Goal: Task Accomplishment & Management: Manage account settings

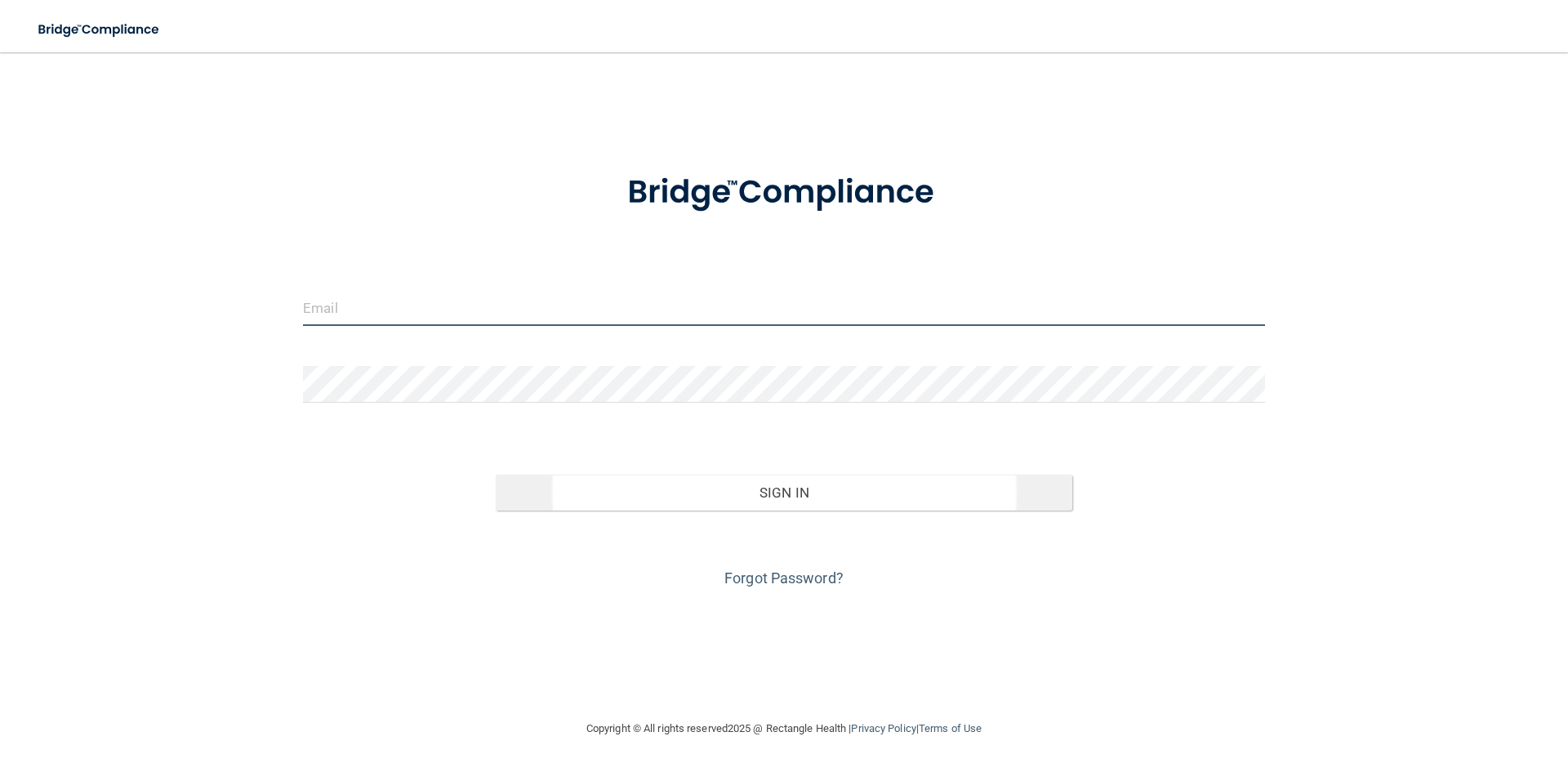
type input "[PERSON_NAME][EMAIL_ADDRESS][DOMAIN_NAME]"
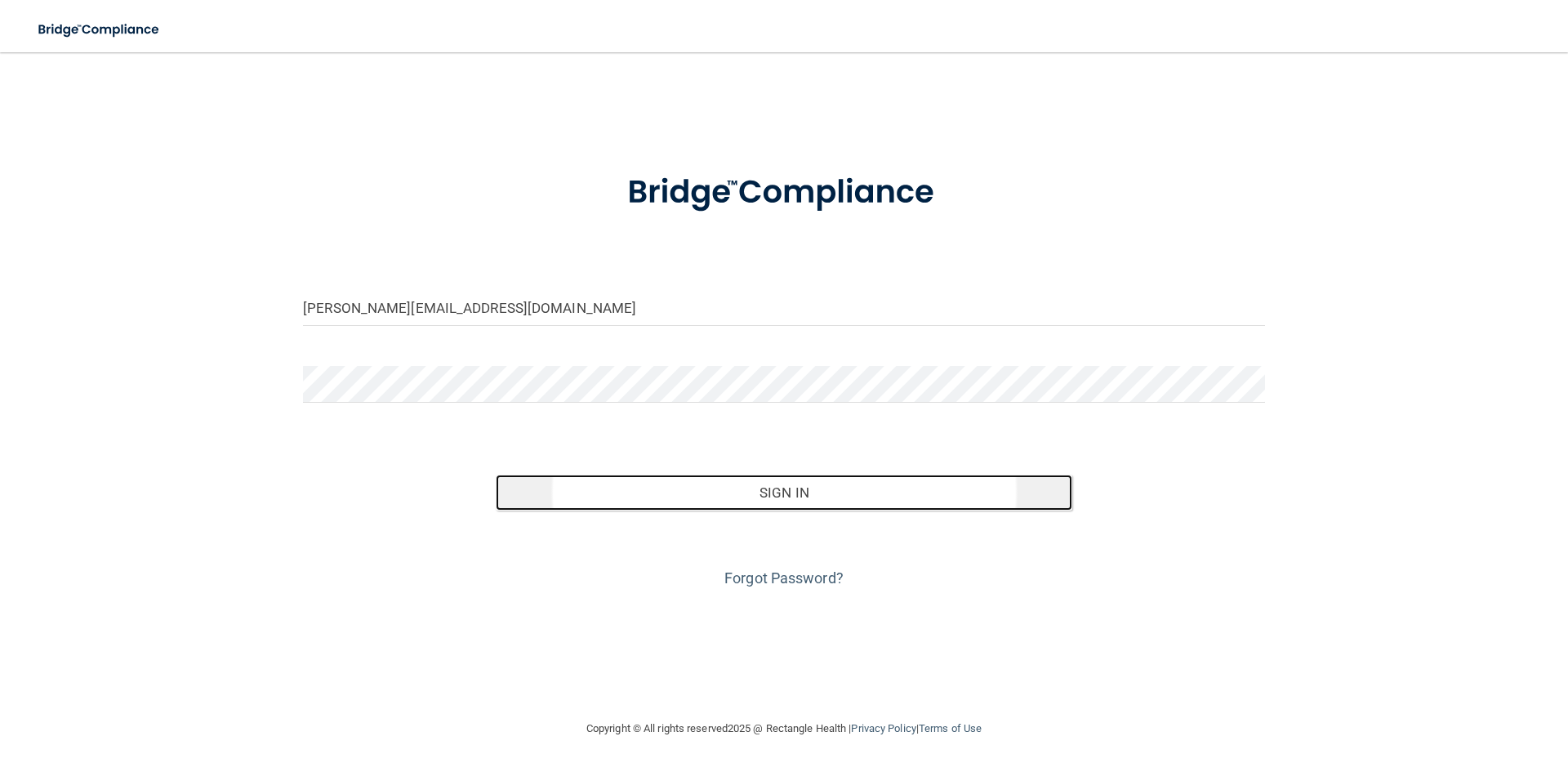
click at [604, 489] on button "Sign In" at bounding box center [785, 492] width 578 height 36
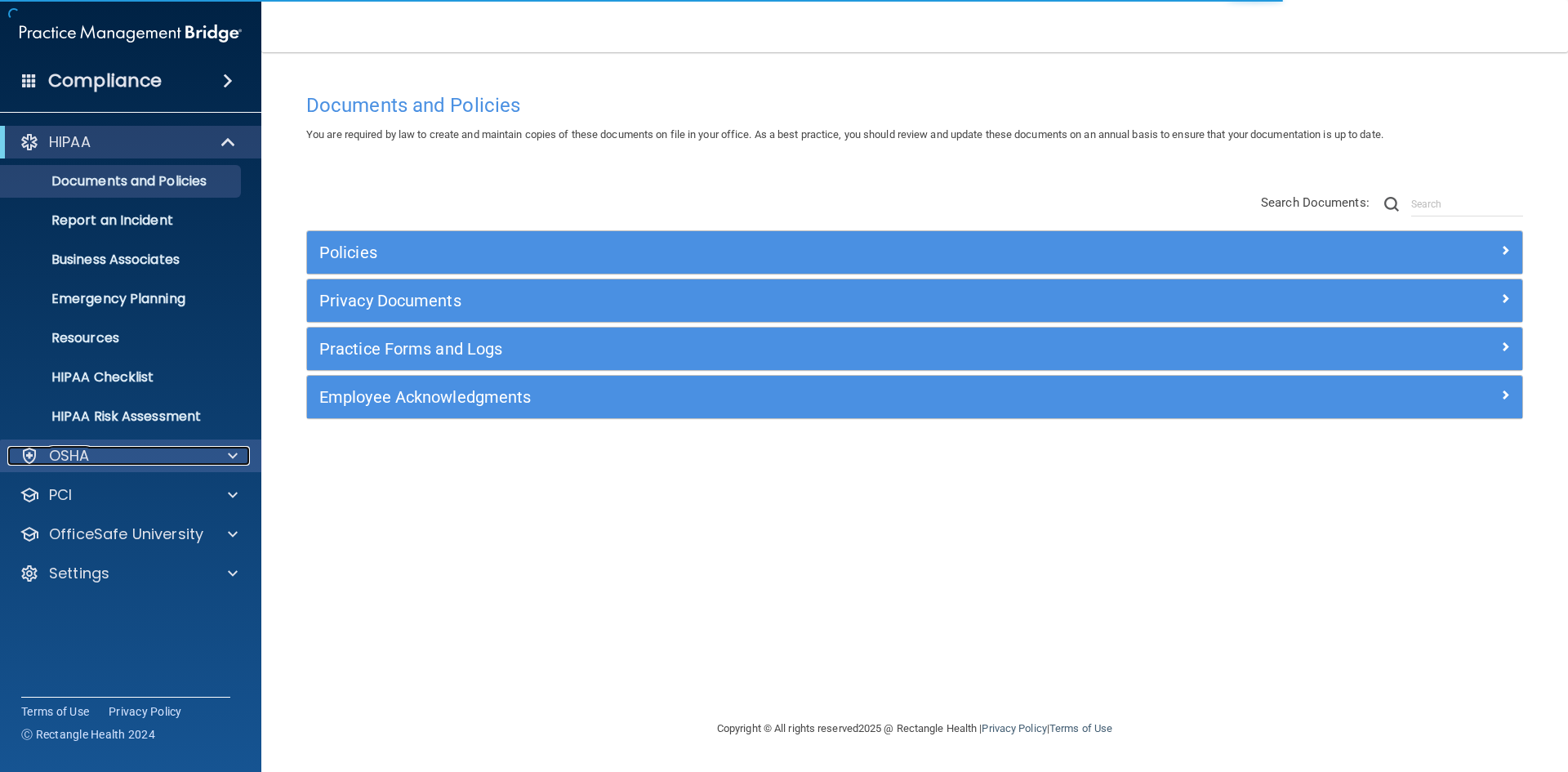
click at [169, 446] on div "OSHA" at bounding box center [108, 456] width 202 height 20
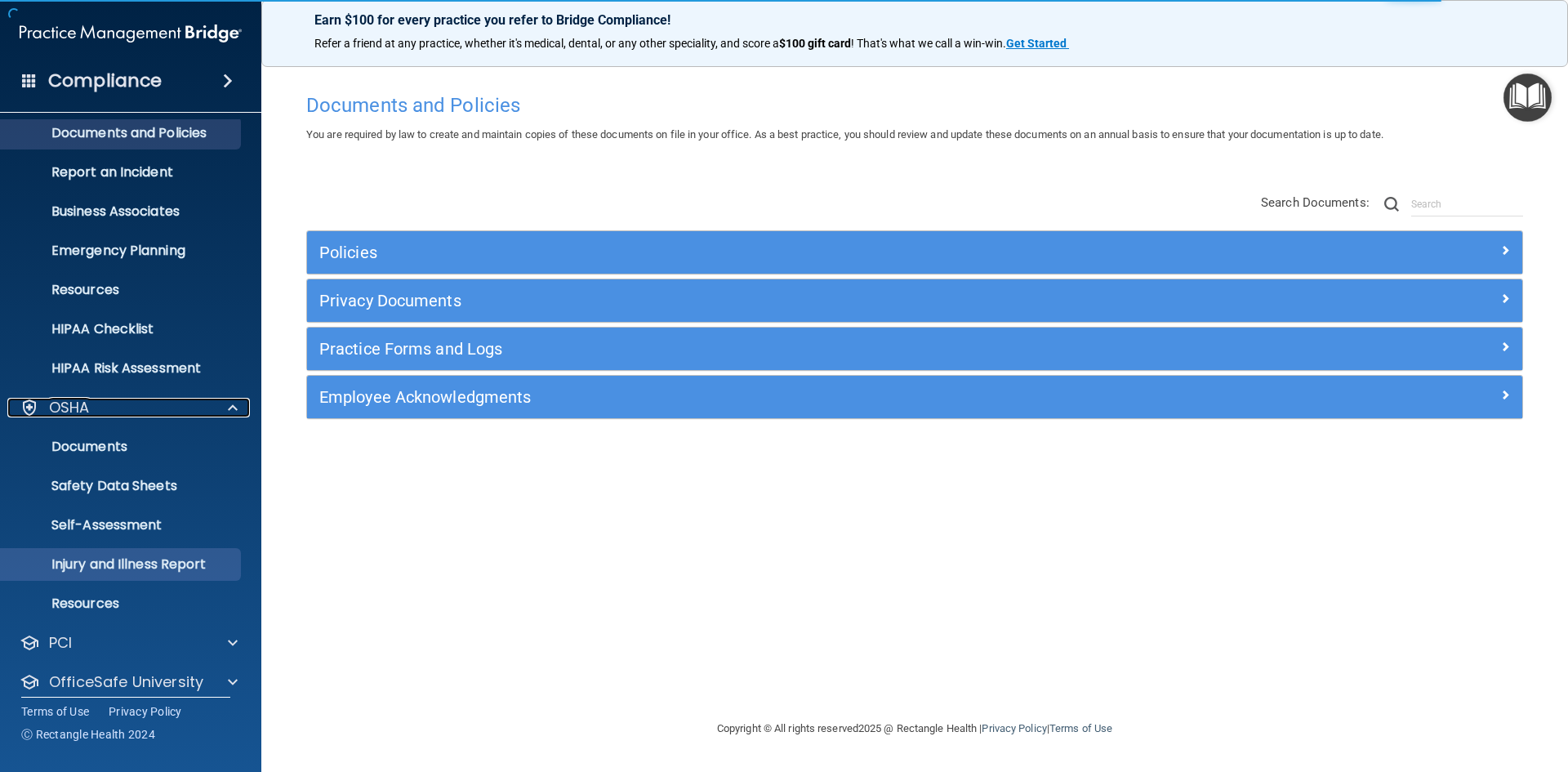
scroll to position [102, 0]
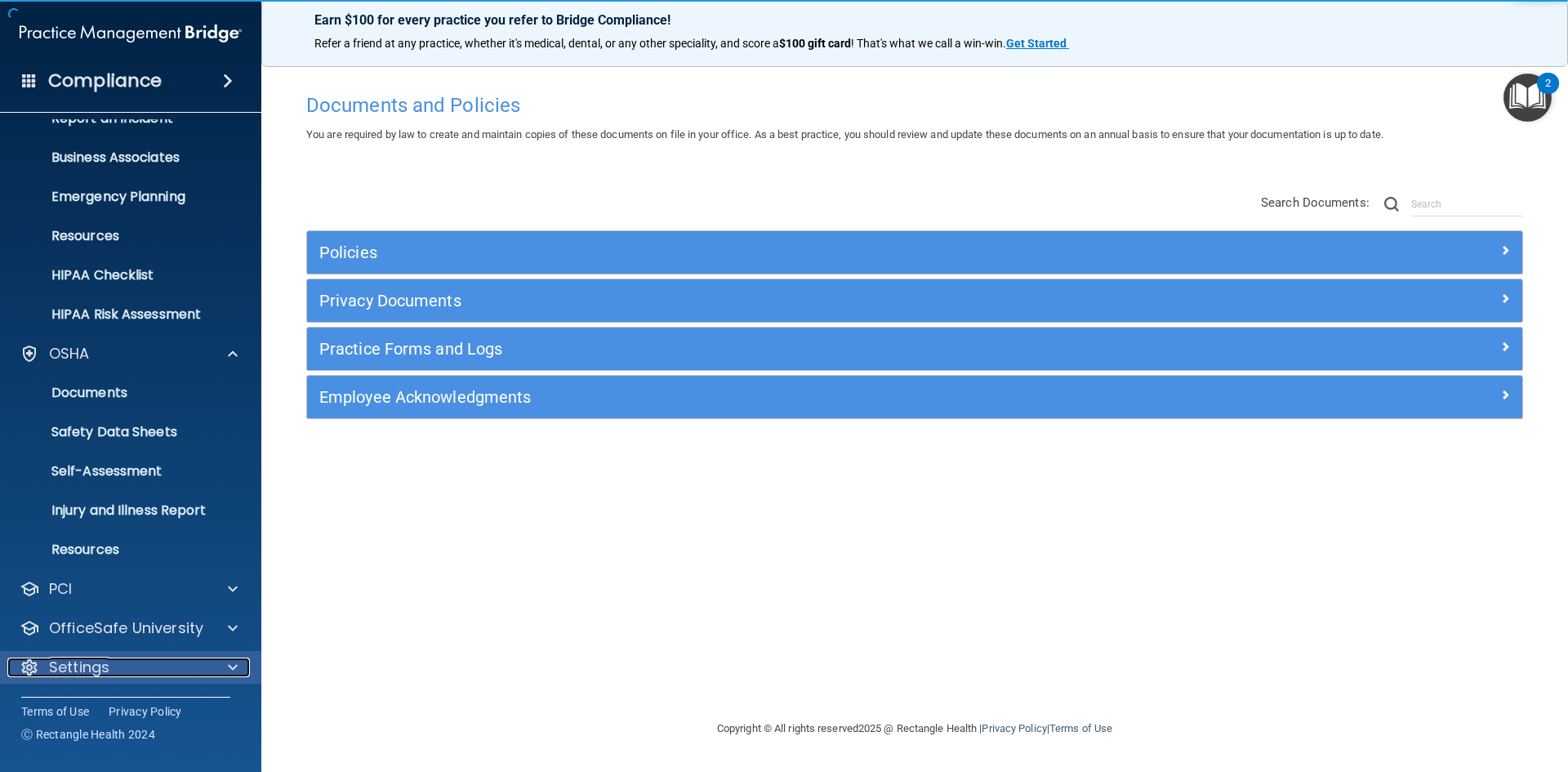
click at [124, 658] on div "Settings" at bounding box center [108, 667] width 202 height 20
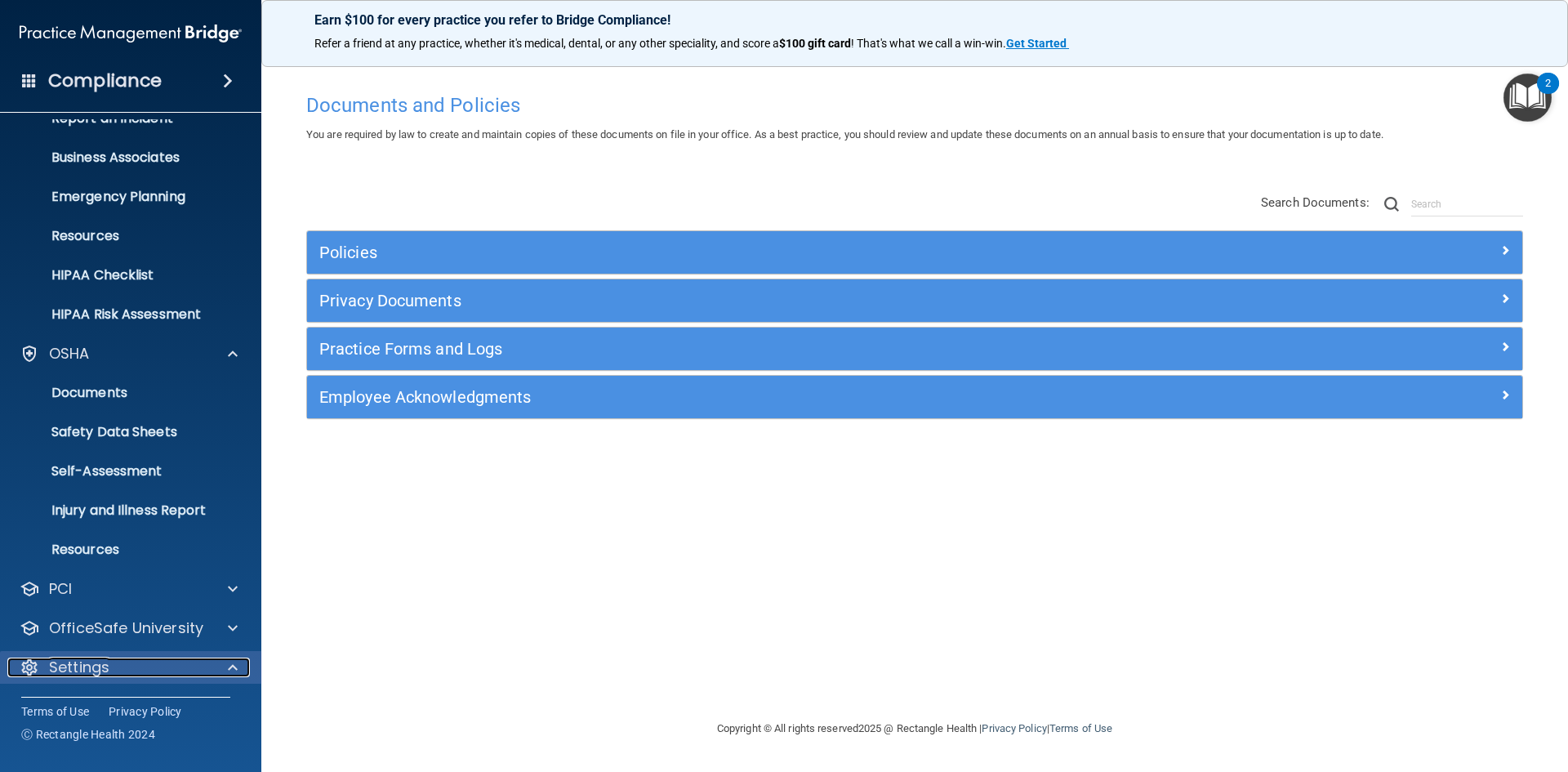
click at [206, 672] on div "Settings" at bounding box center [108, 667] width 202 height 20
click at [219, 667] on div at bounding box center [230, 667] width 40 height 20
click at [173, 609] on div "HIPAA Documents and Policies Report an Incident Business Associates Emergency P…" at bounding box center [131, 435] width 263 height 837
click at [180, 622] on p "OfficeSafe University" at bounding box center [126, 628] width 154 height 20
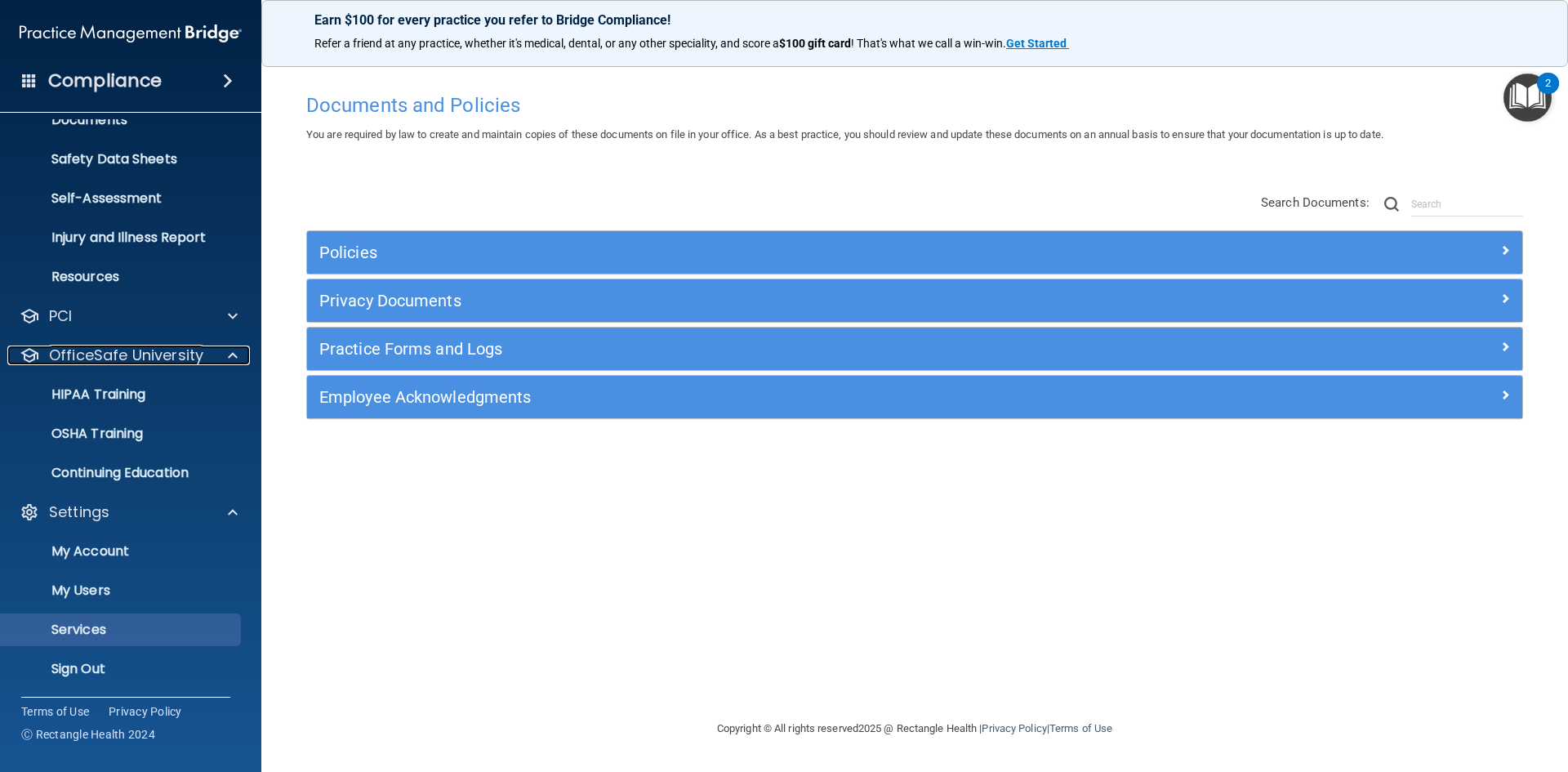
scroll to position [377, 0]
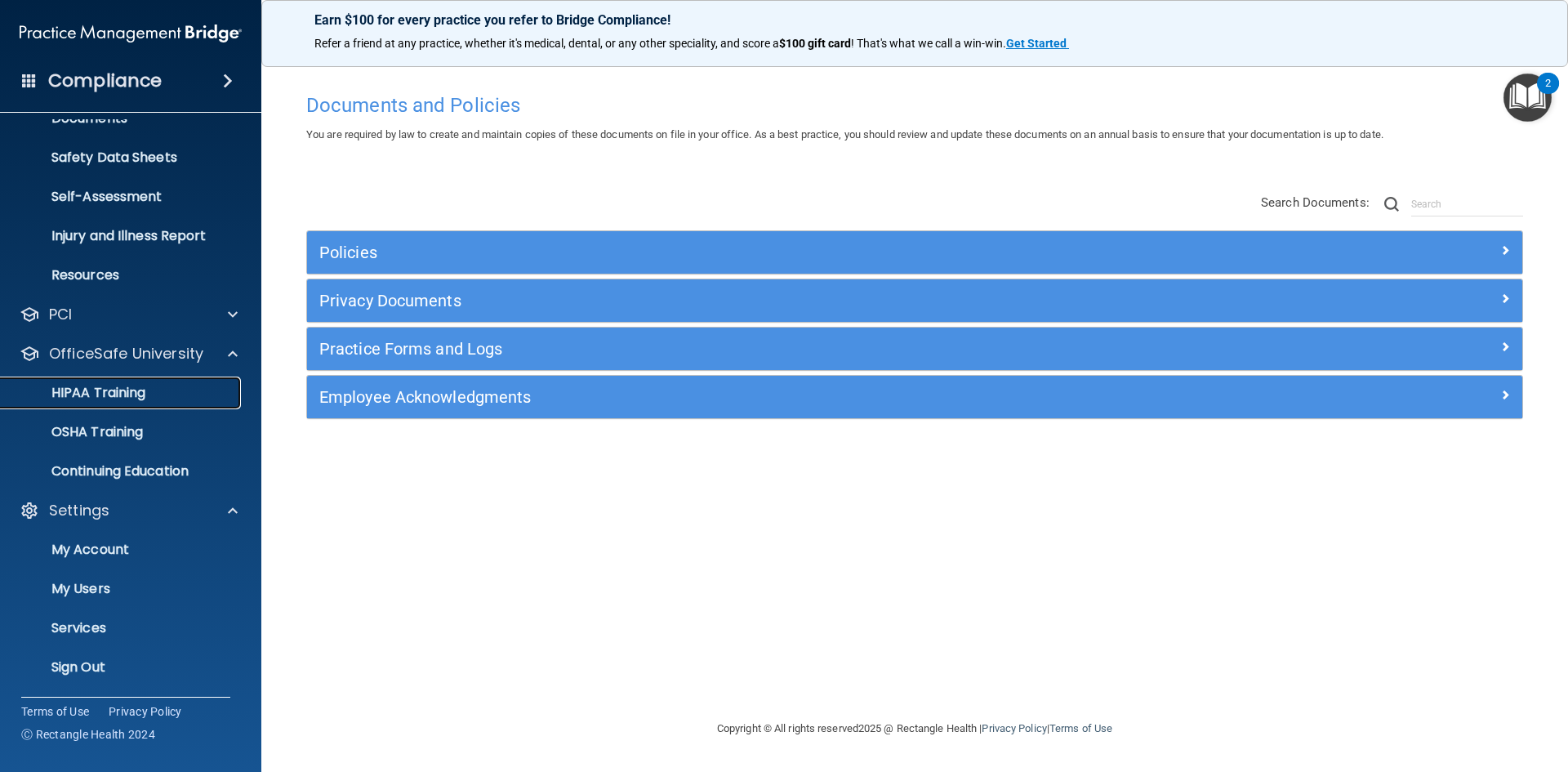
click at [108, 397] on p "HIPAA Training" at bounding box center [77, 393] width 135 height 16
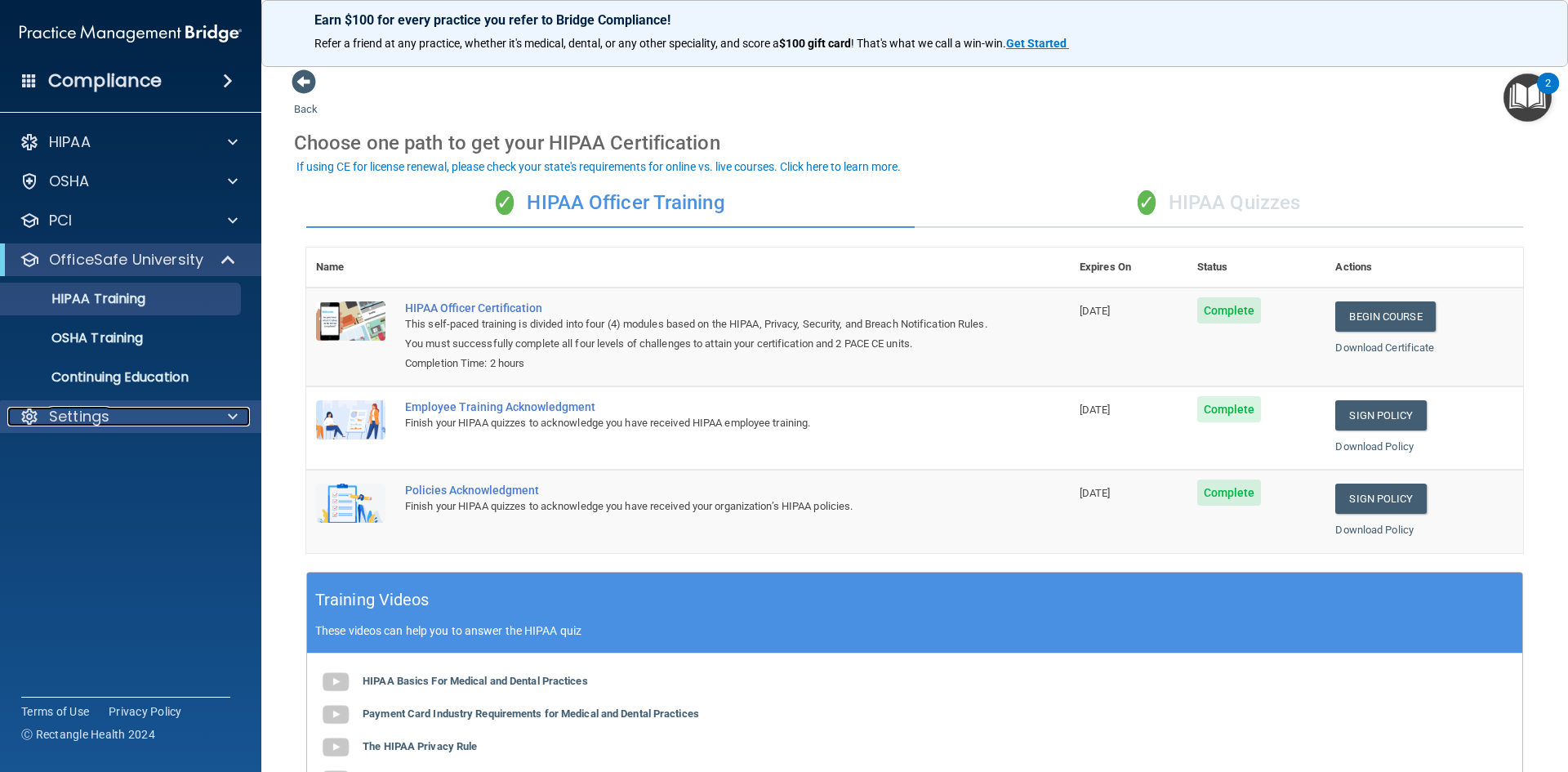
click at [152, 412] on div "Settings" at bounding box center [108, 416] width 202 height 20
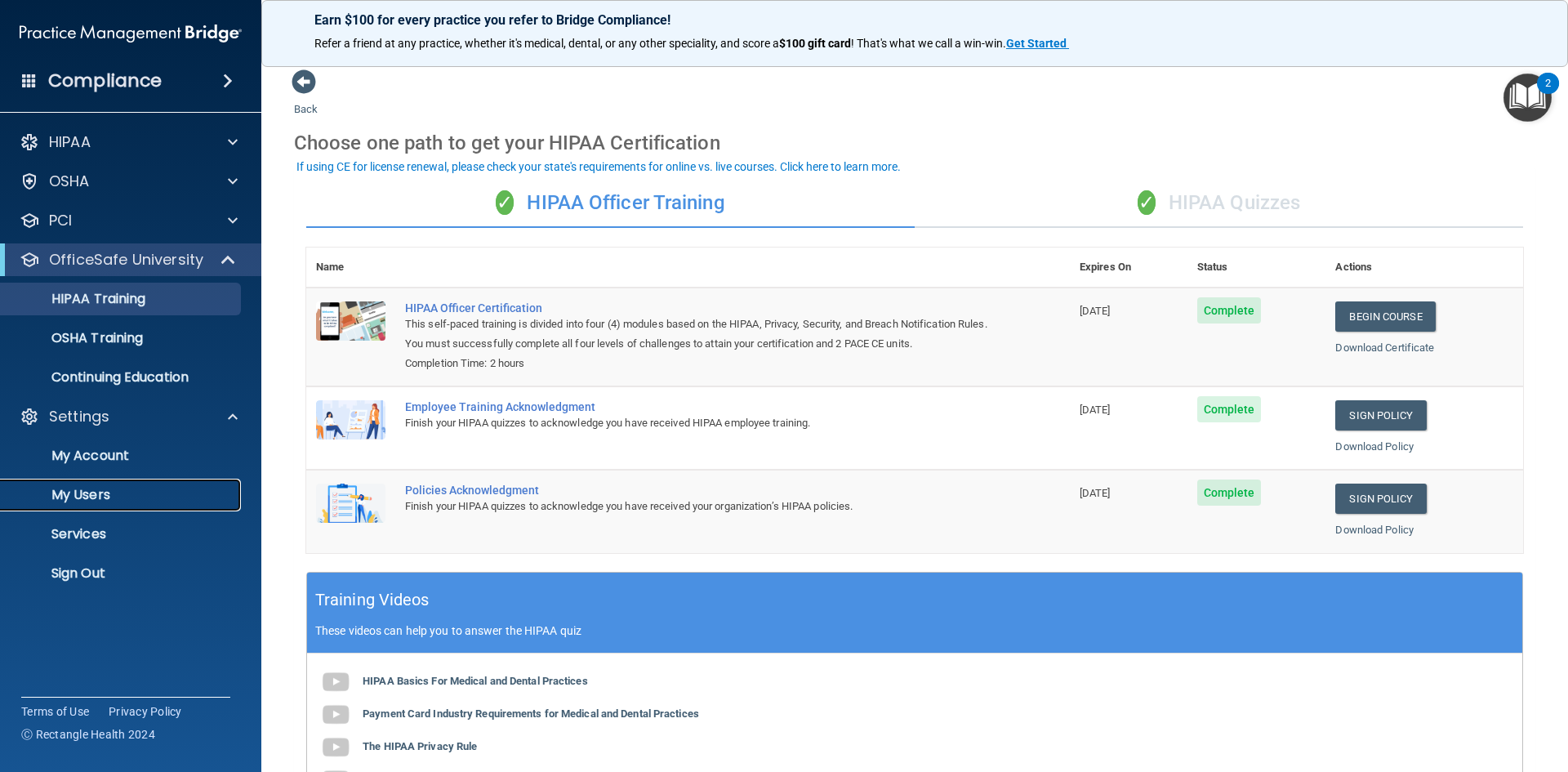
click at [91, 502] on p "My Users" at bounding box center [121, 494] width 223 height 16
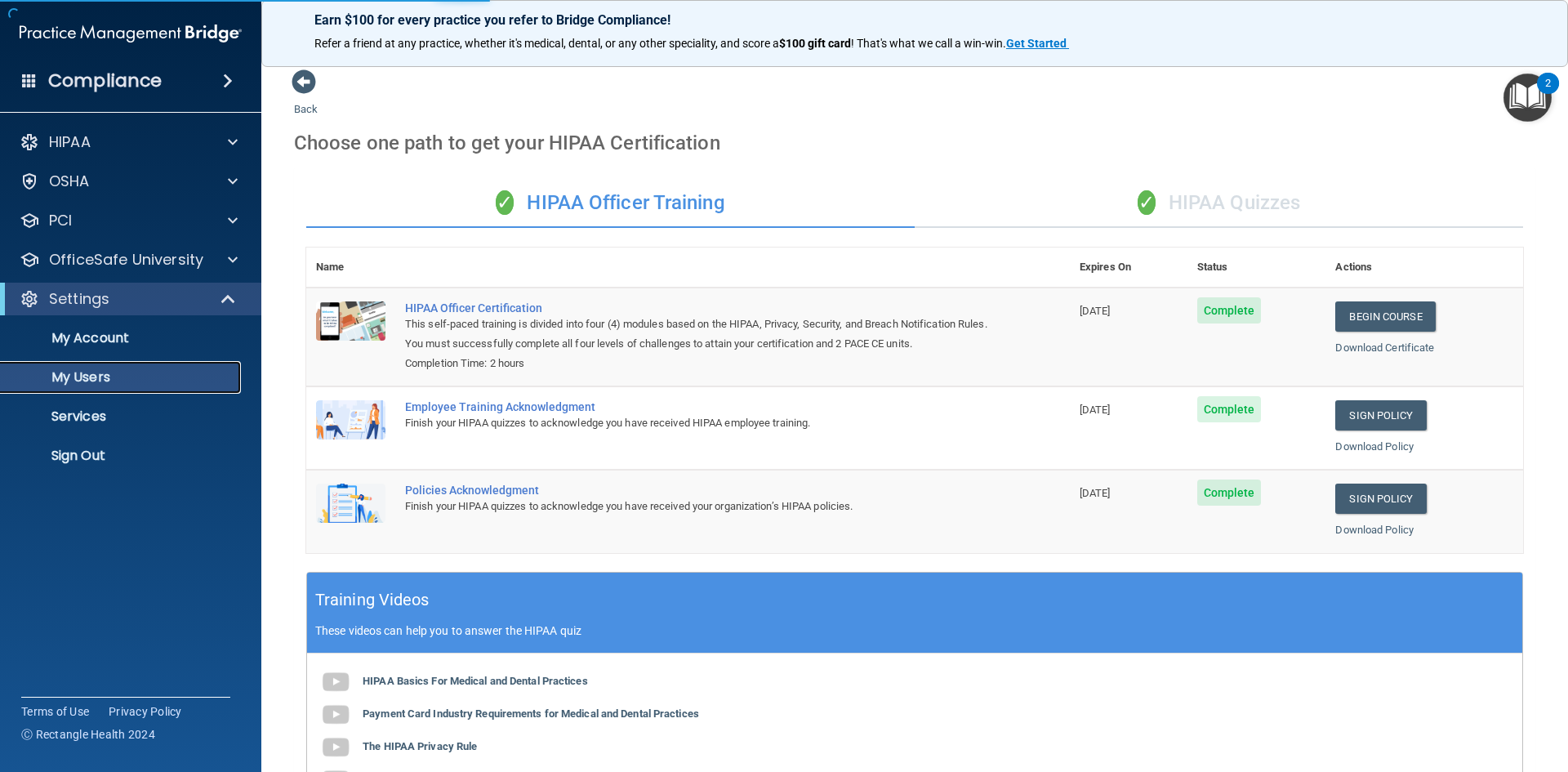
select select "20"
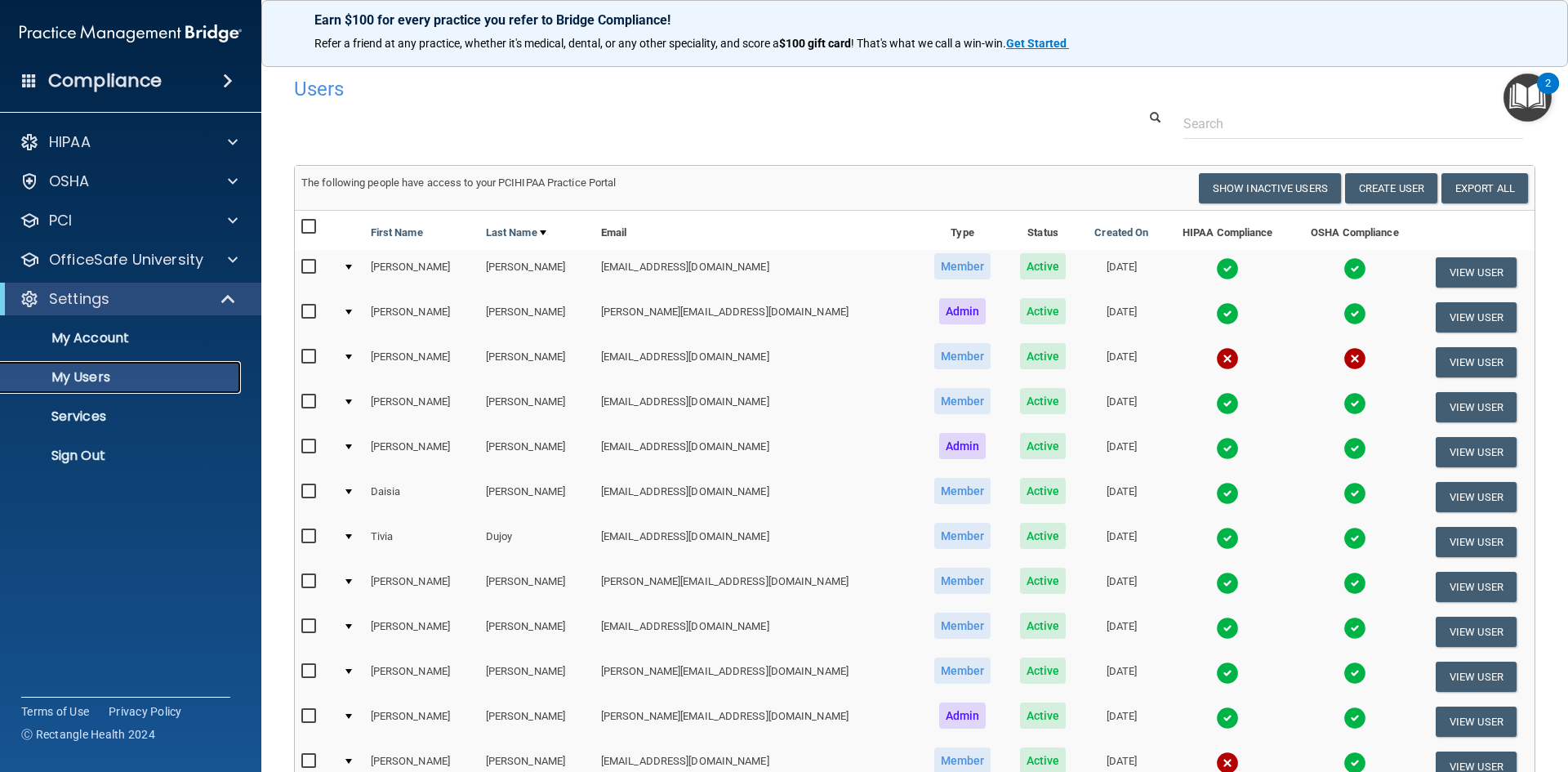
scroll to position [245, 0]
